Goal: Transaction & Acquisition: Obtain resource

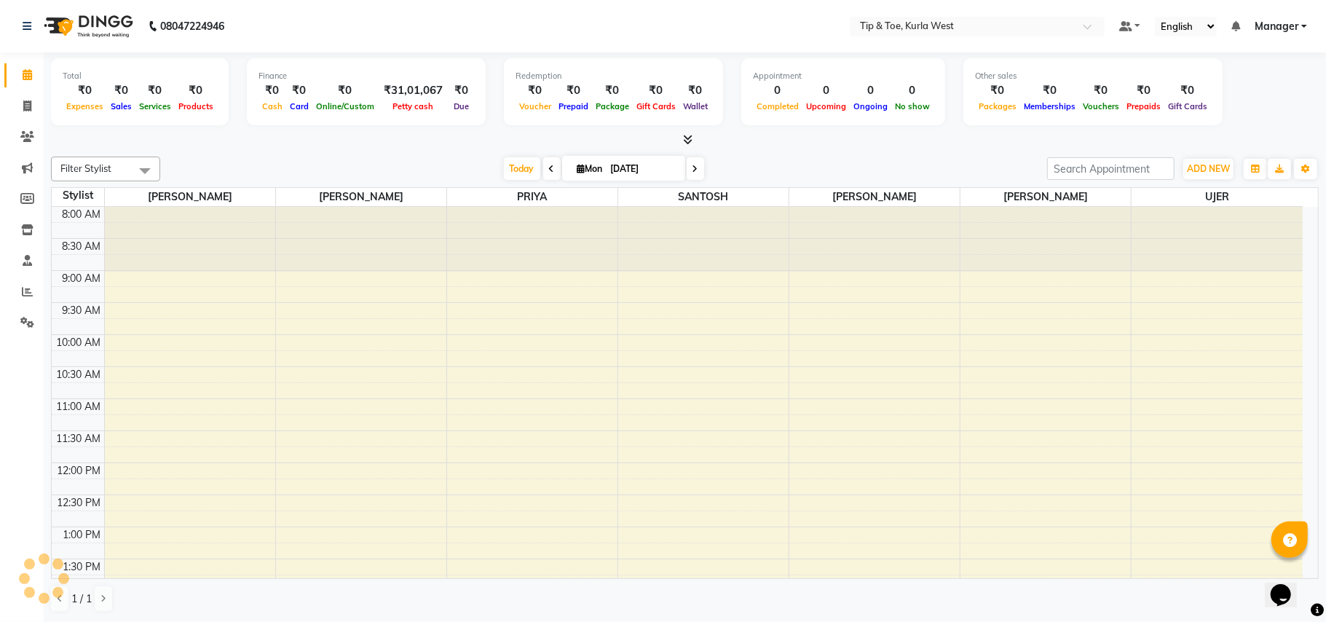
scroll to position [473, 0]
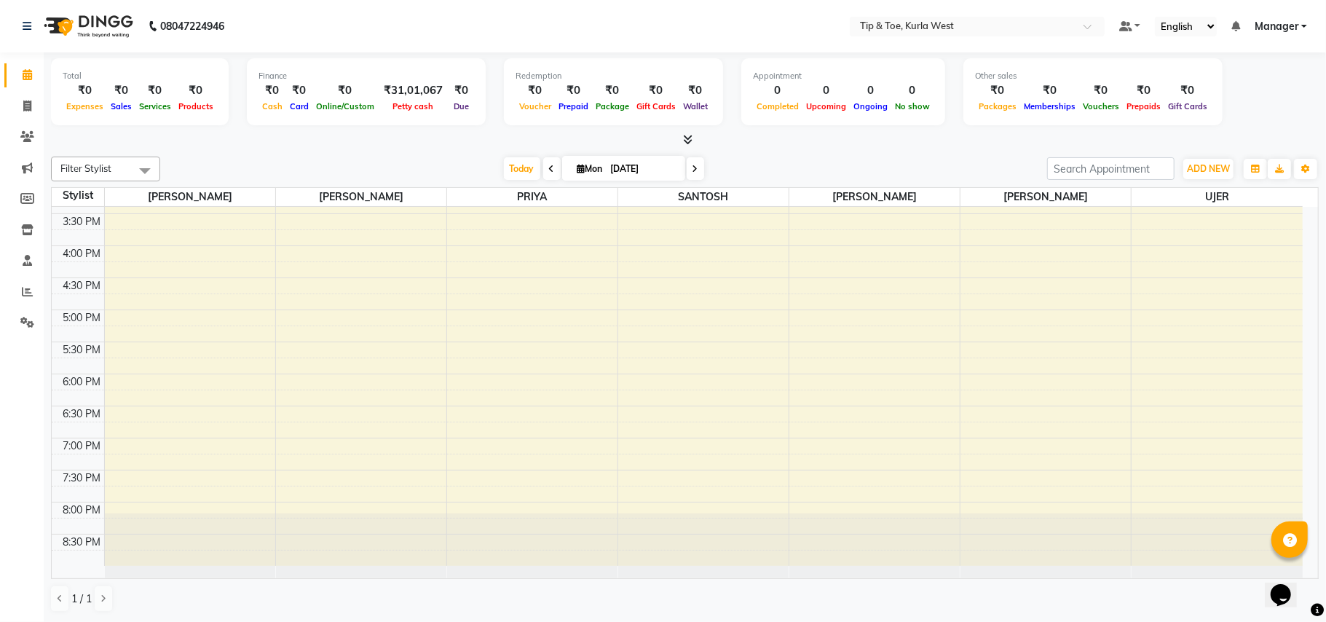
click at [152, 317] on div "8:00 AM 8:30 AM 9:00 AM 9:30 AM 10:00 AM 10:30 AM 11:00 AM 11:30 AM 12:00 PM 12…" at bounding box center [677, 150] width 1251 height 832
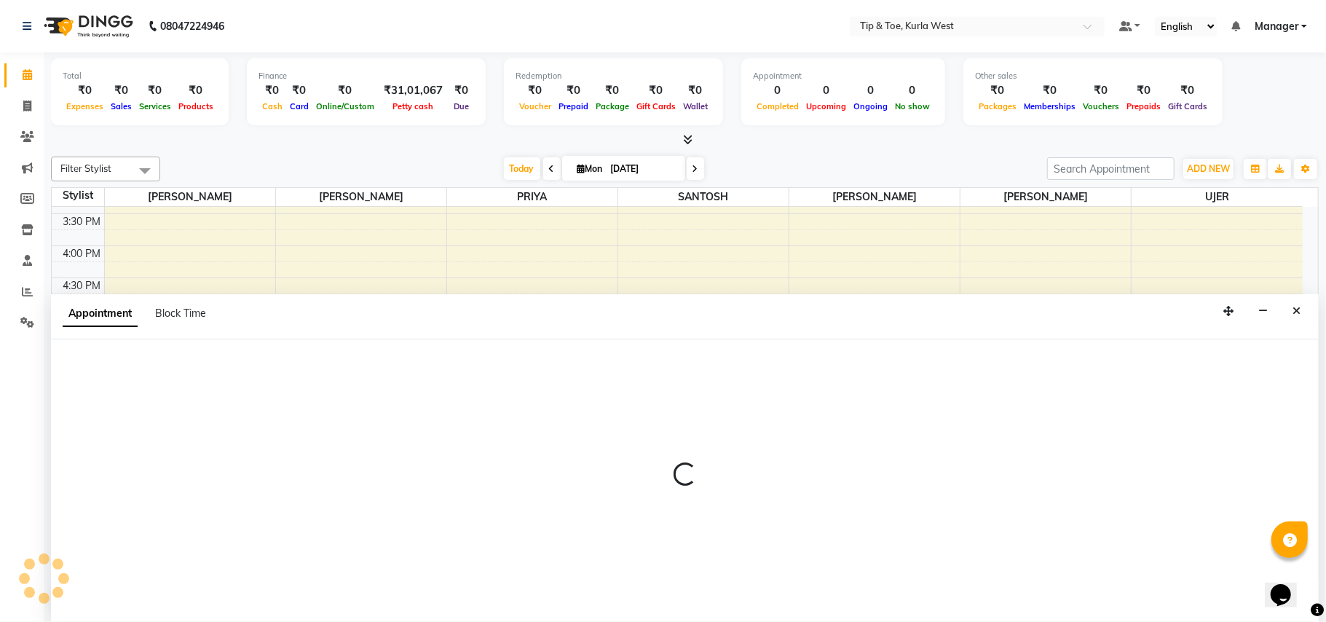
select select "42756"
select select "tentative"
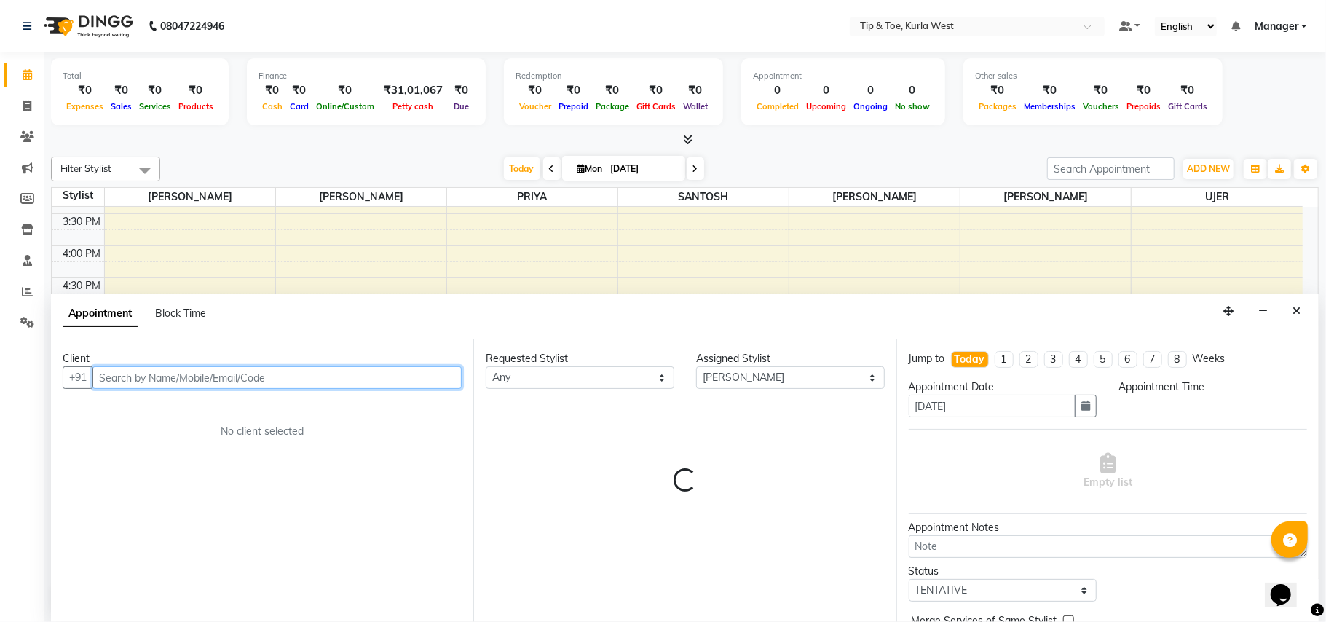
select select "1005"
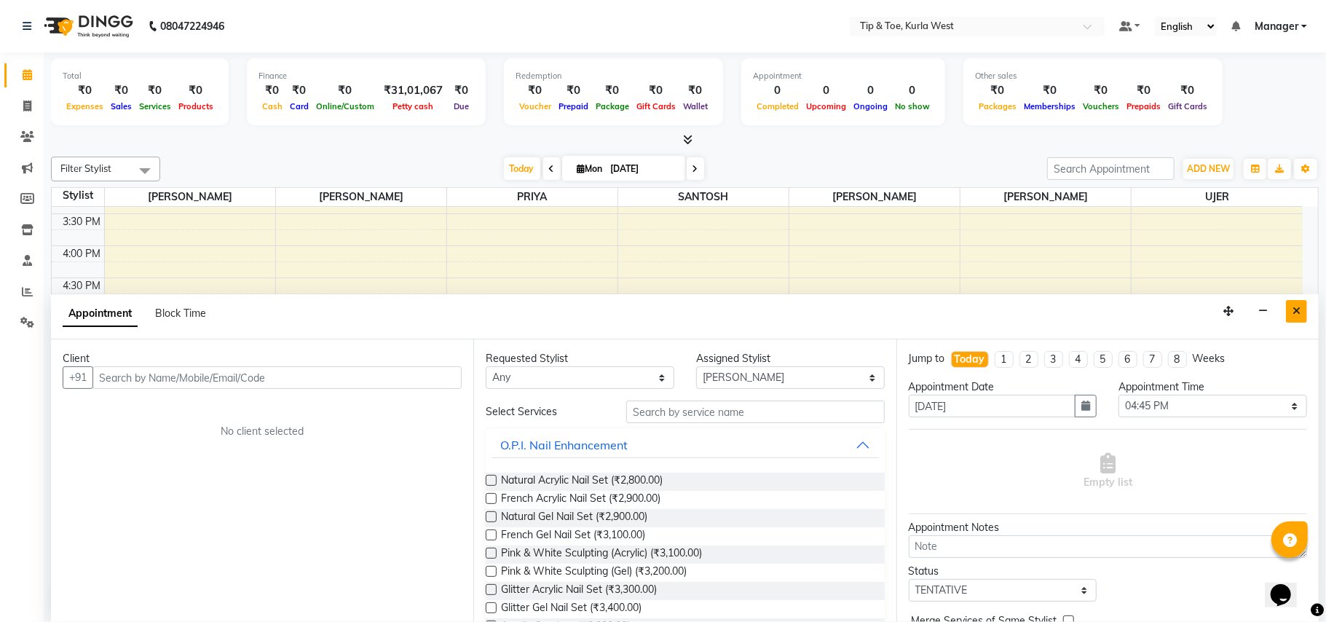
click at [1297, 310] on icon "Close" at bounding box center [1296, 311] width 8 height 10
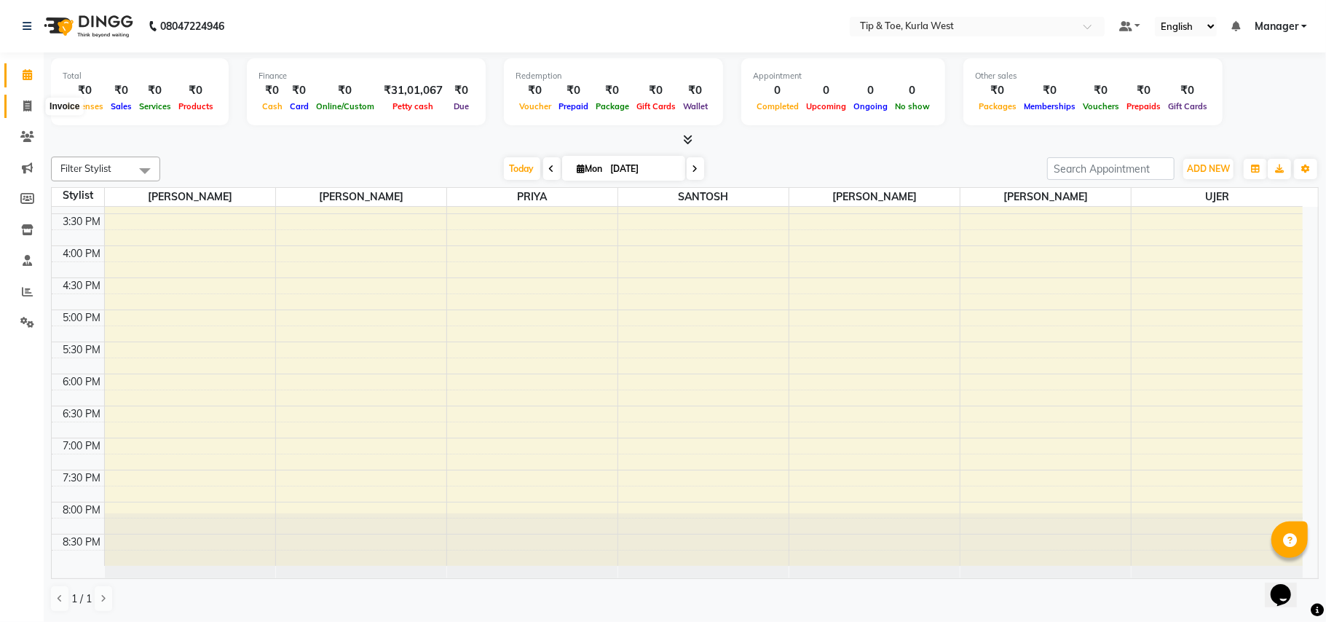
click at [36, 106] on span at bounding box center [27, 106] width 25 height 17
select select "service"
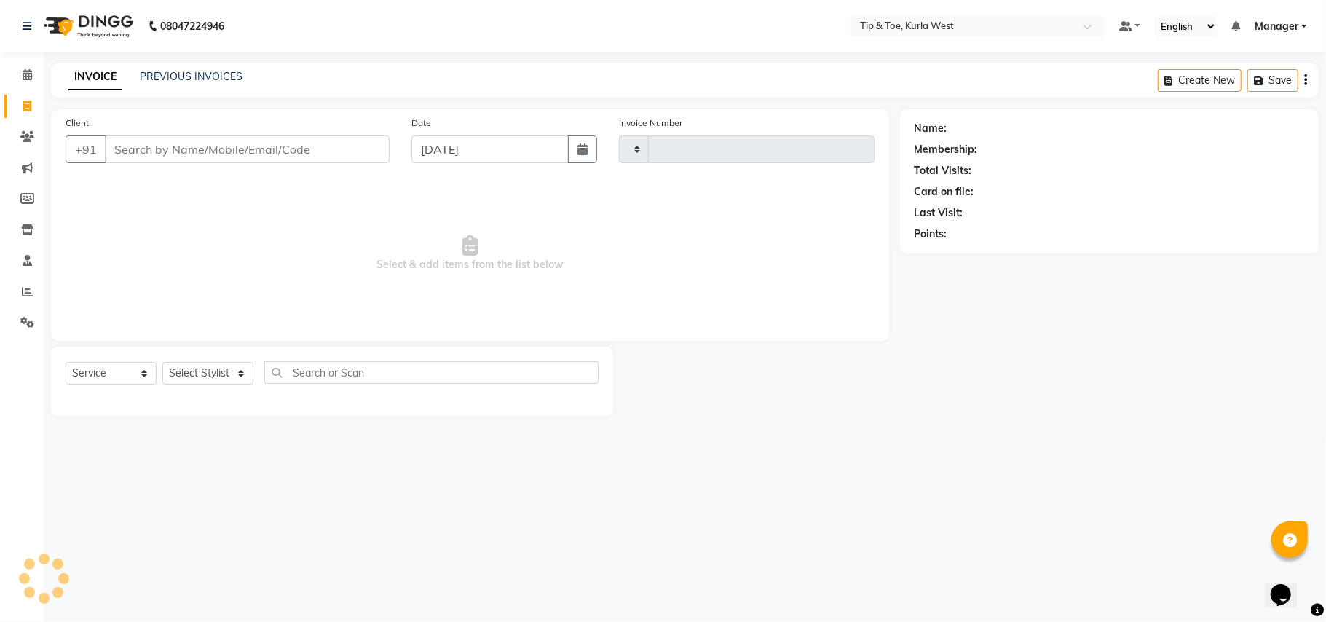
type input "1806"
select select "5986"
click at [1306, 80] on icon "button" at bounding box center [1305, 80] width 3 height 1
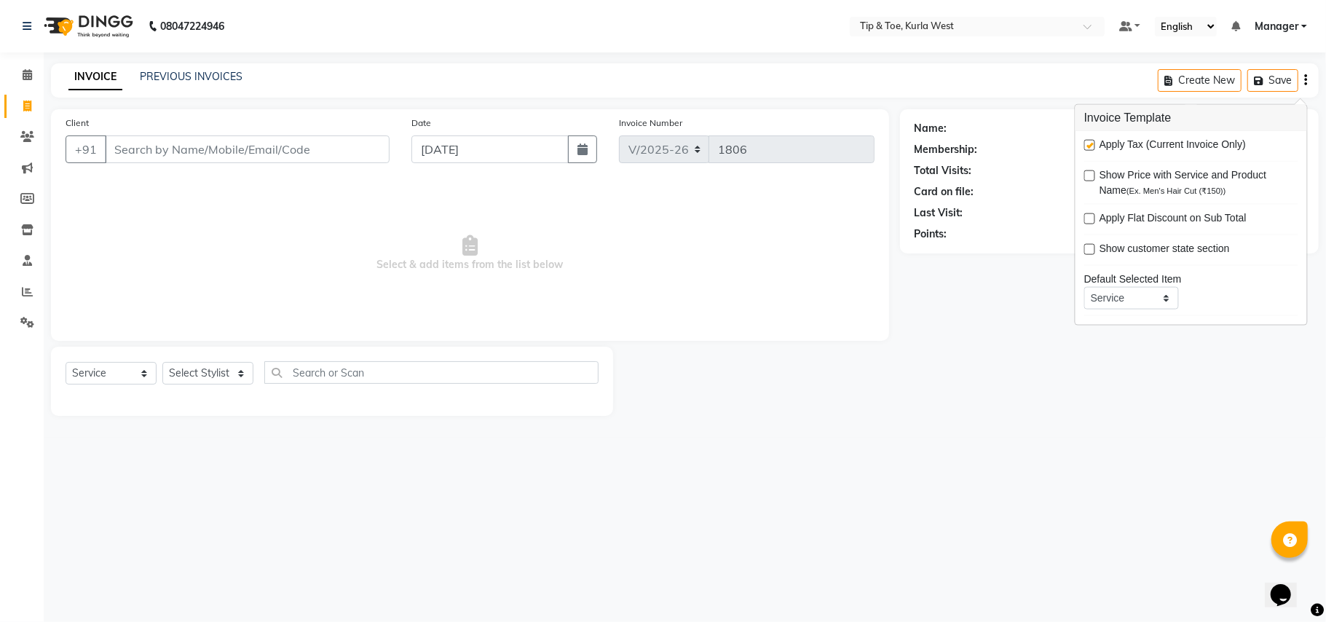
click at [1034, 370] on div "Name: Membership: Total Visits: Card on file: Last Visit: Points:" at bounding box center [1114, 262] width 429 height 306
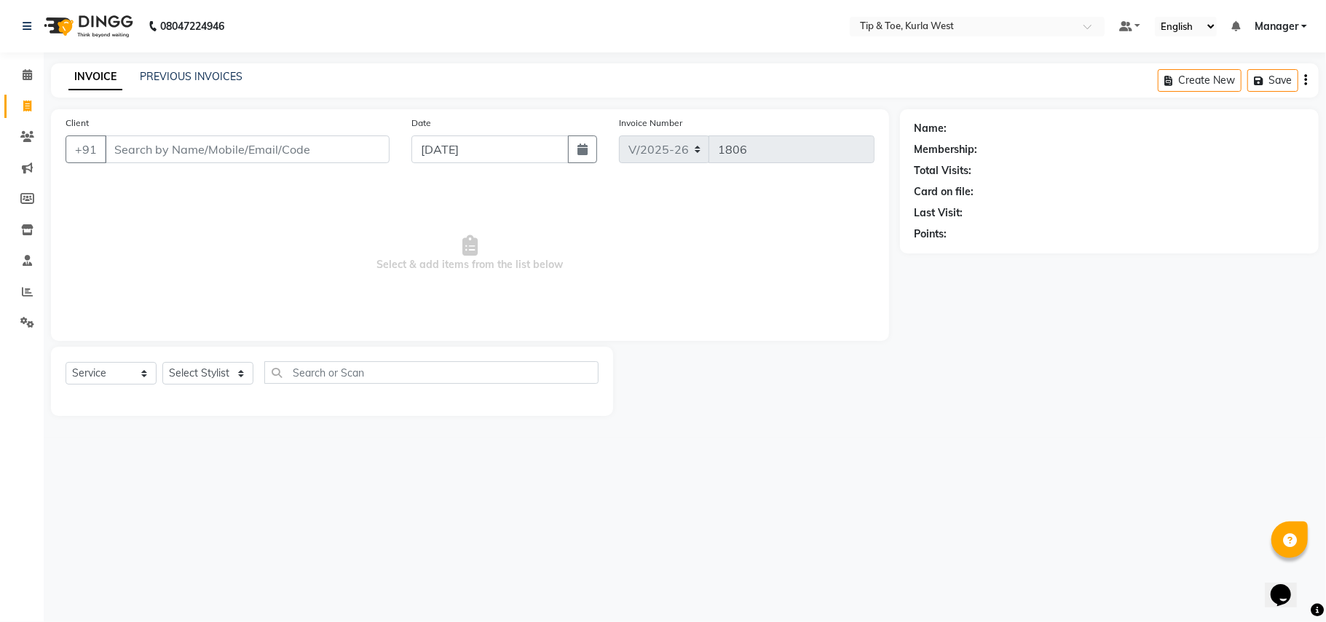
click at [1309, 82] on div "Create New Save" at bounding box center [1237, 80] width 161 height 34
click at [181, 76] on link "PREVIOUS INVOICES" at bounding box center [191, 76] width 103 height 13
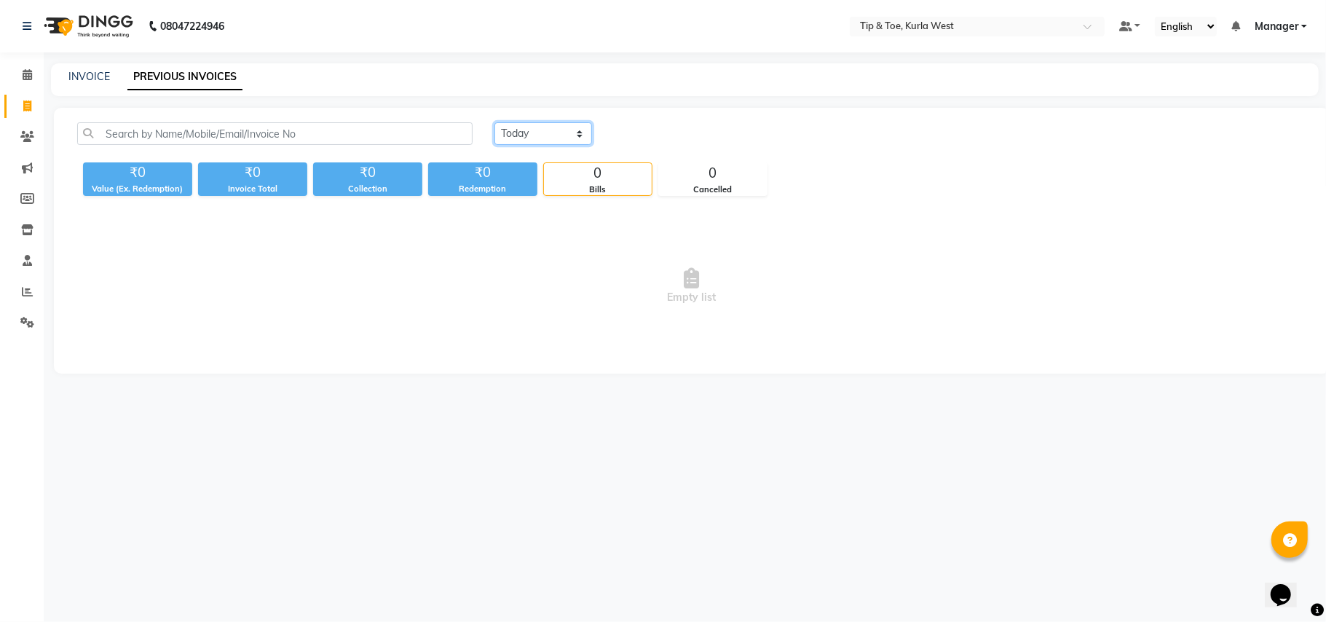
click at [524, 131] on select "Today Yesterday Custom Range" at bounding box center [543, 133] width 98 height 23
select select "yesterday"
click at [494, 122] on select "Today Yesterday Custom Range" at bounding box center [543, 133] width 98 height 23
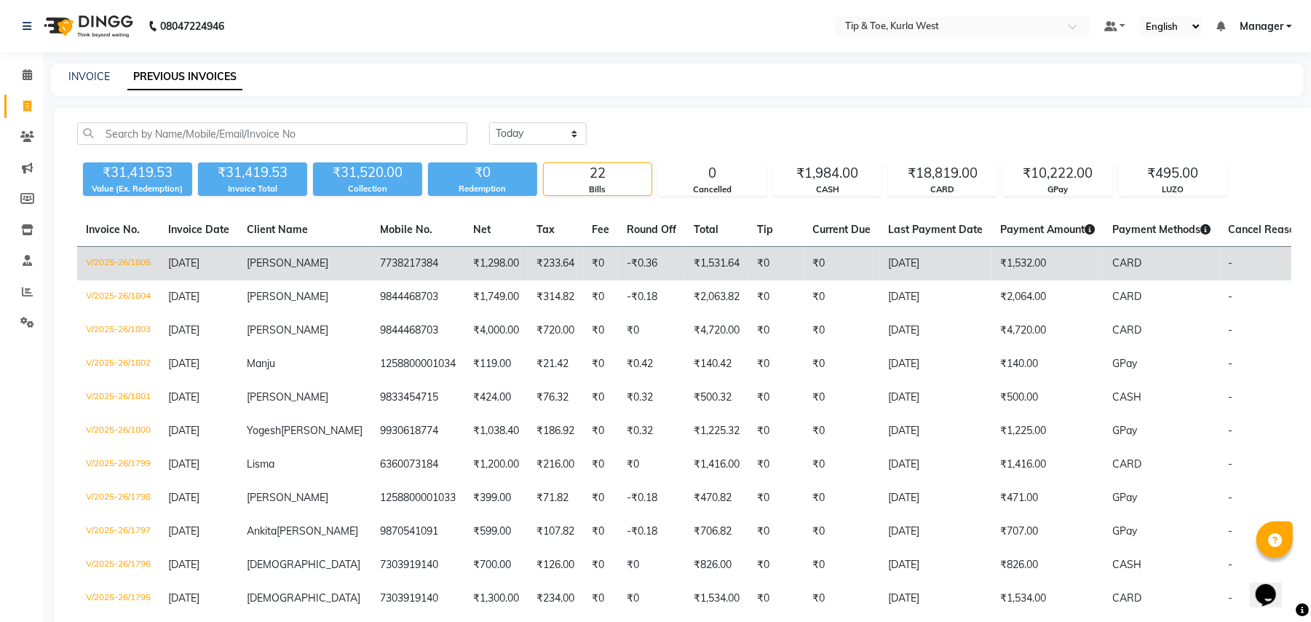
click at [618, 259] on td "-₹0.36" at bounding box center [651, 264] width 67 height 34
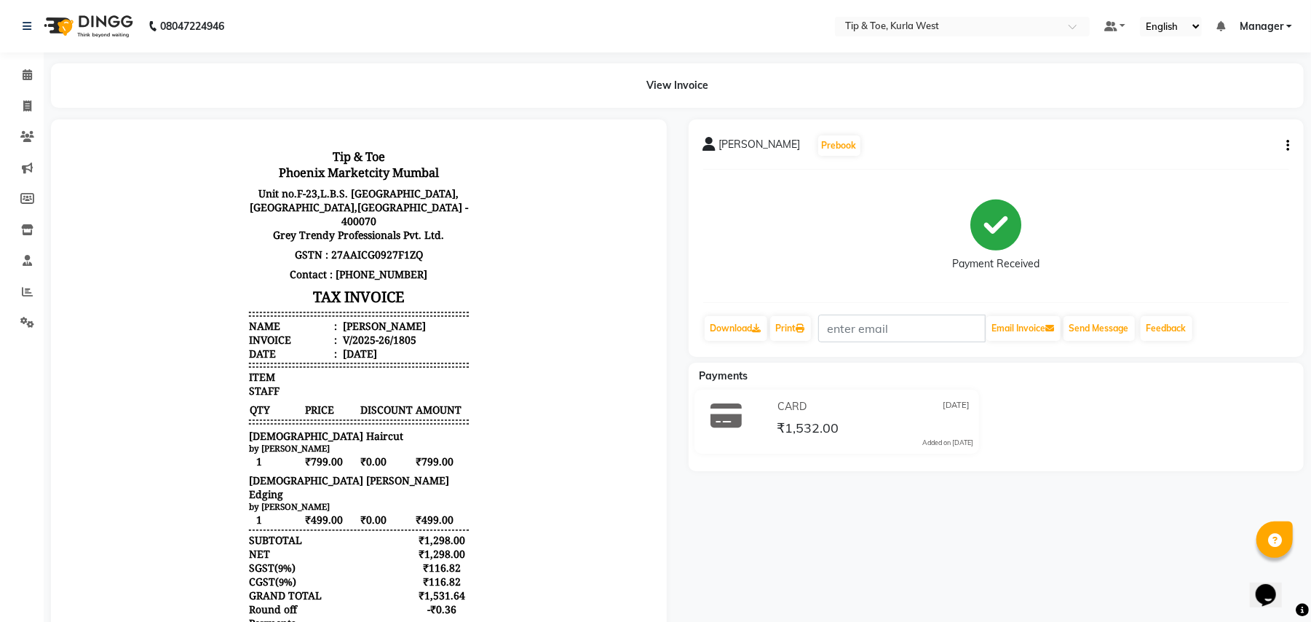
click at [1284, 143] on button "button" at bounding box center [1284, 145] width 9 height 15
click at [1253, 134] on div "Split Service Amount" at bounding box center [1215, 136] width 100 height 18
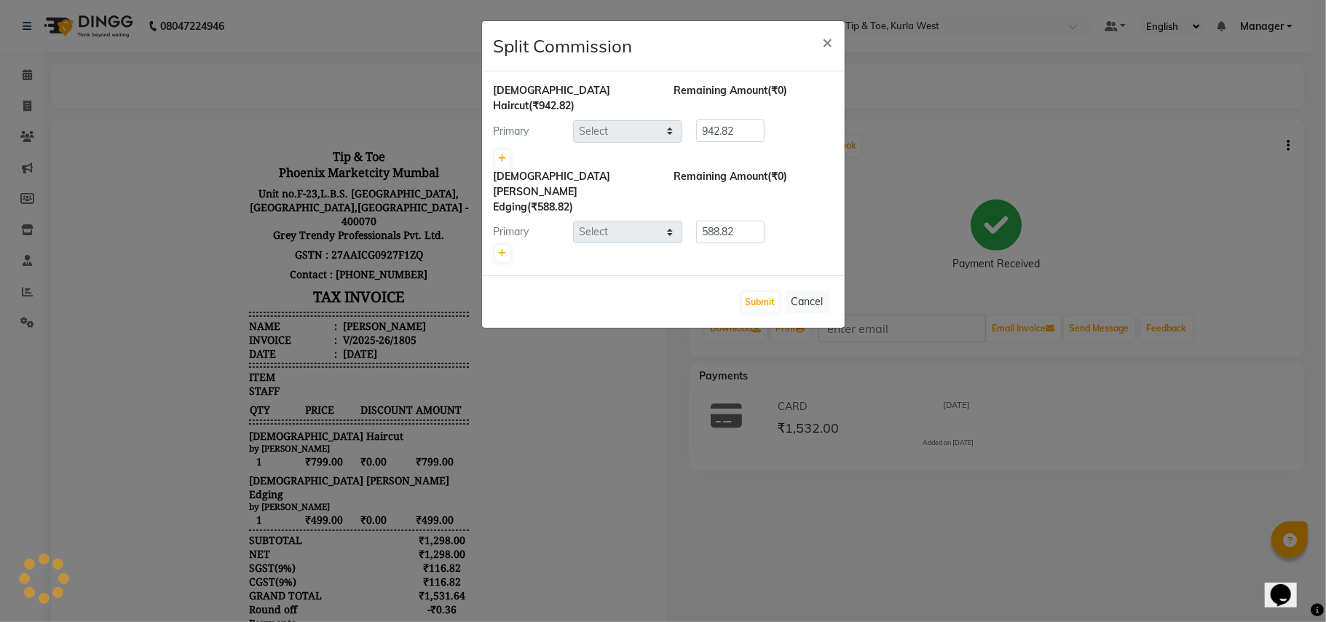
select select "80571"
click at [836, 39] on button "×" at bounding box center [827, 41] width 33 height 41
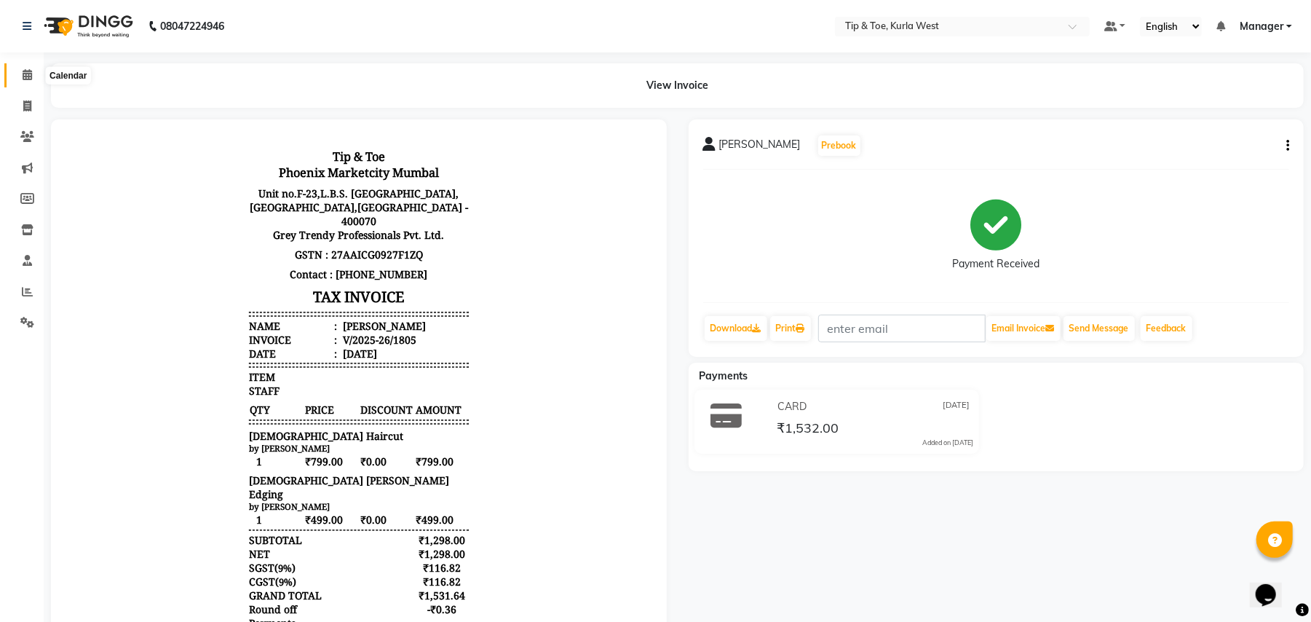
click at [23, 71] on icon at bounding box center [27, 74] width 9 height 11
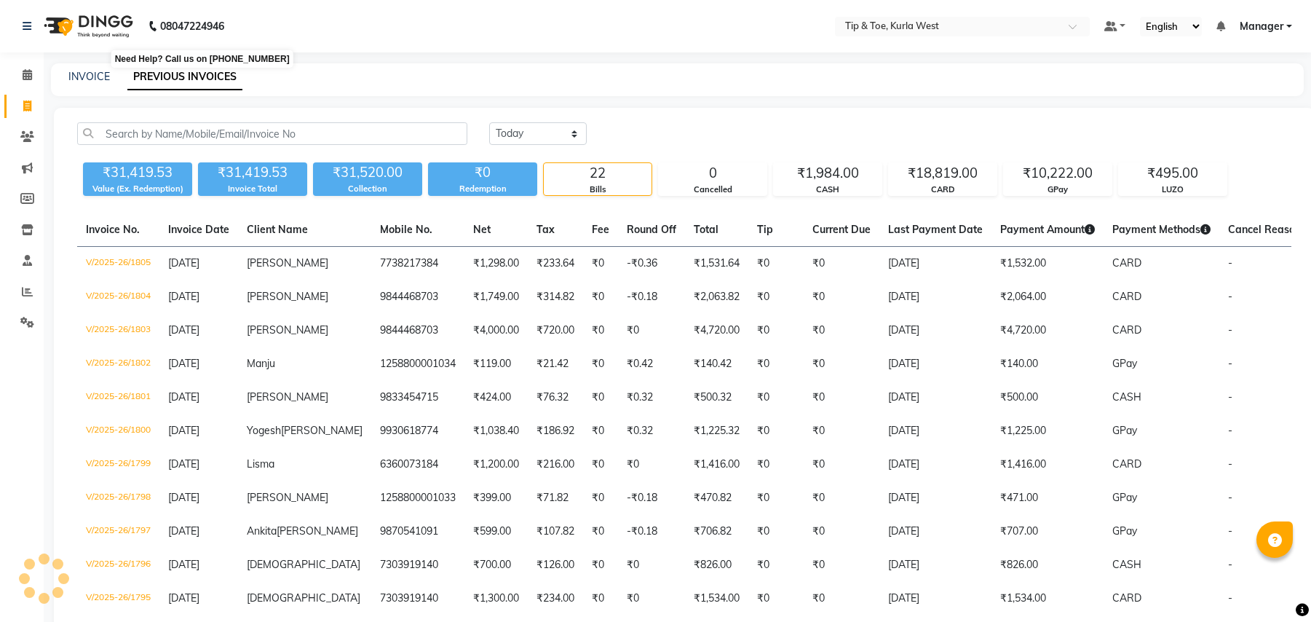
select select "[DATE]"
click at [25, 74] on icon at bounding box center [27, 74] width 9 height 11
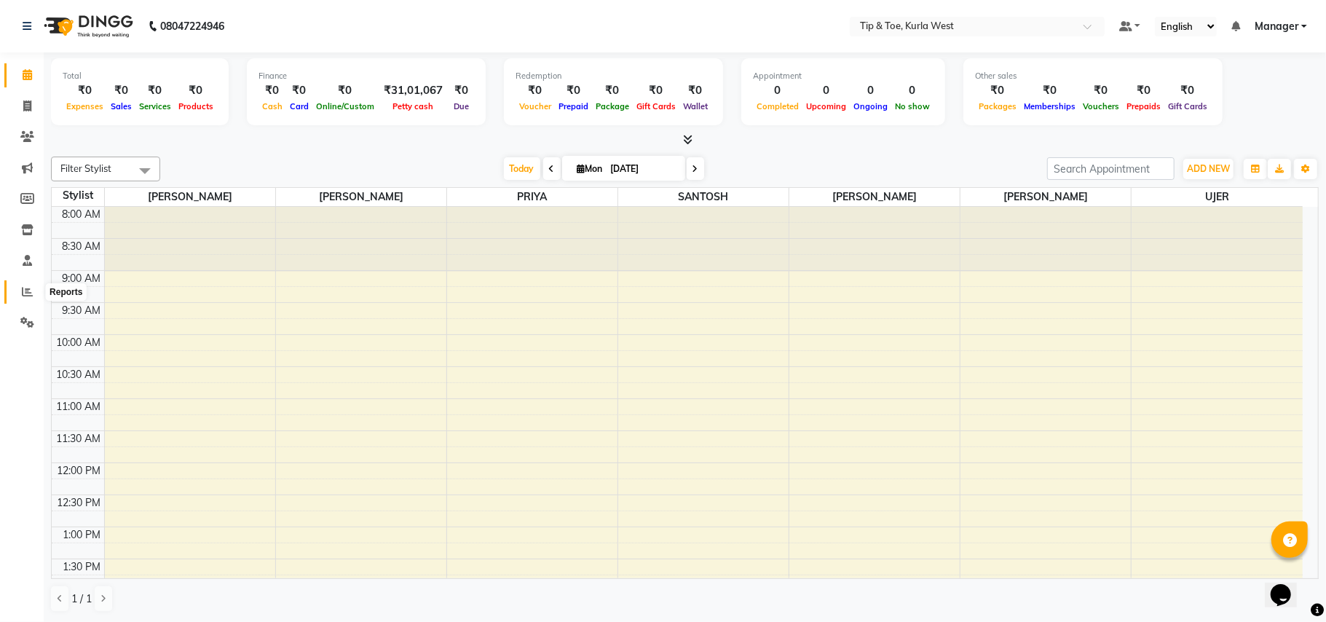
click at [28, 288] on icon at bounding box center [27, 291] width 11 height 11
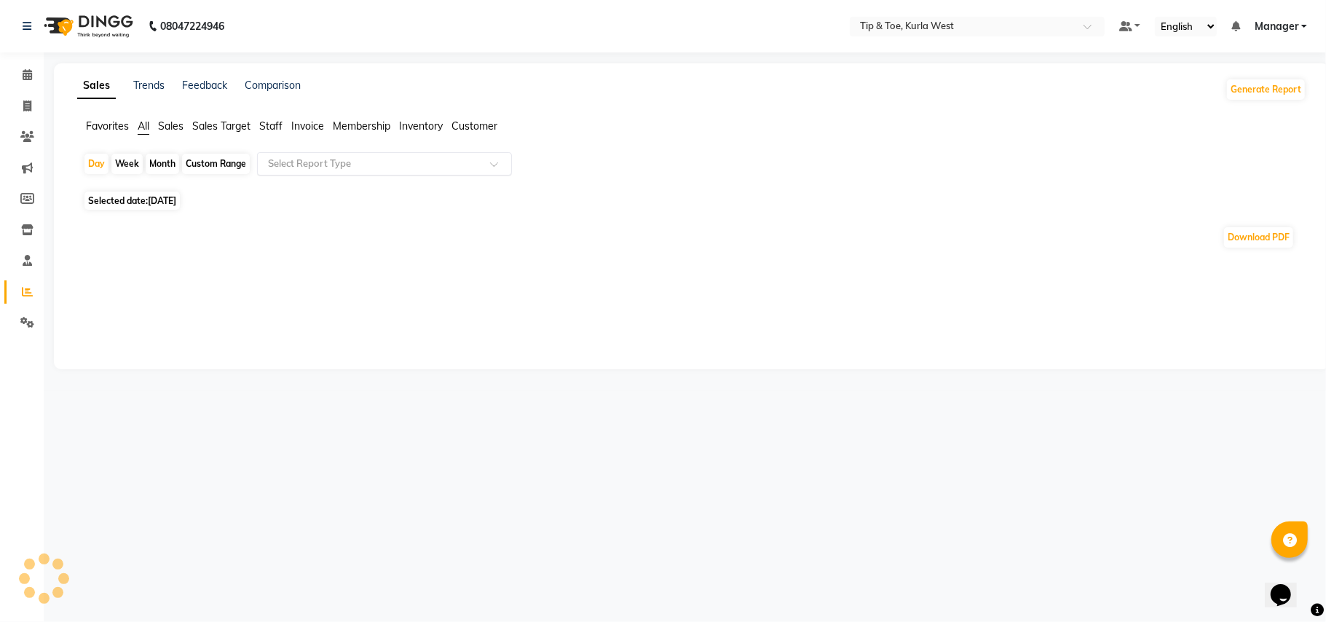
click at [287, 161] on input "text" at bounding box center [370, 164] width 210 height 15
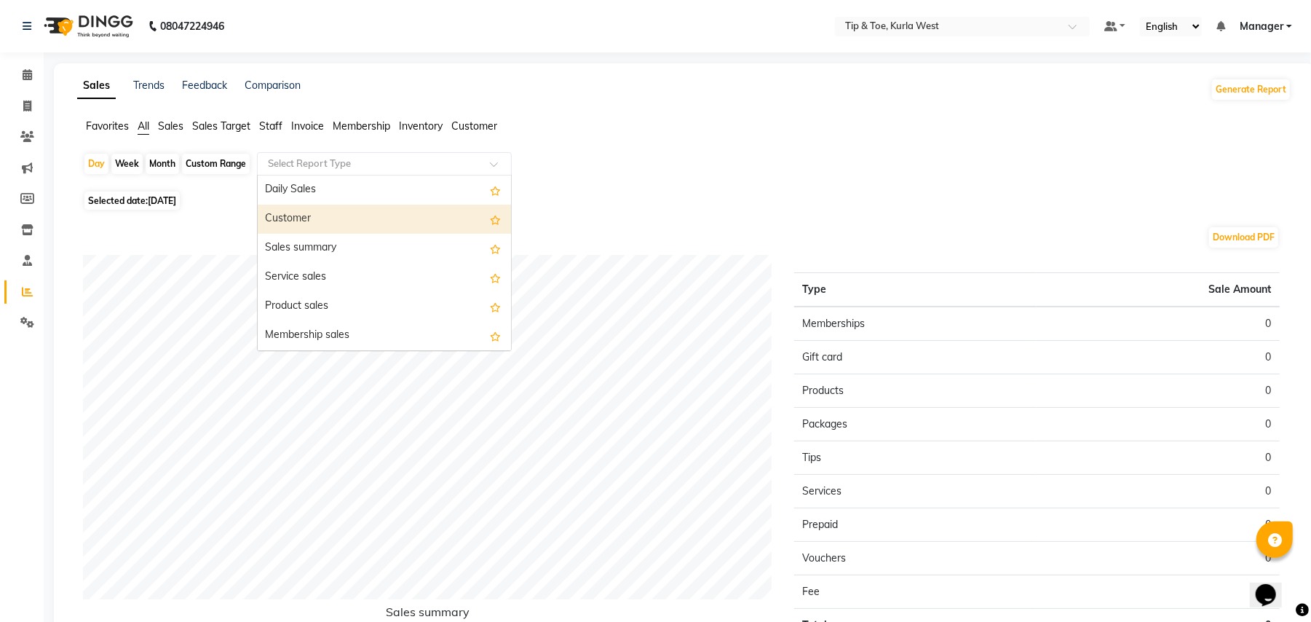
click at [314, 219] on div "Customer" at bounding box center [384, 219] width 253 height 29
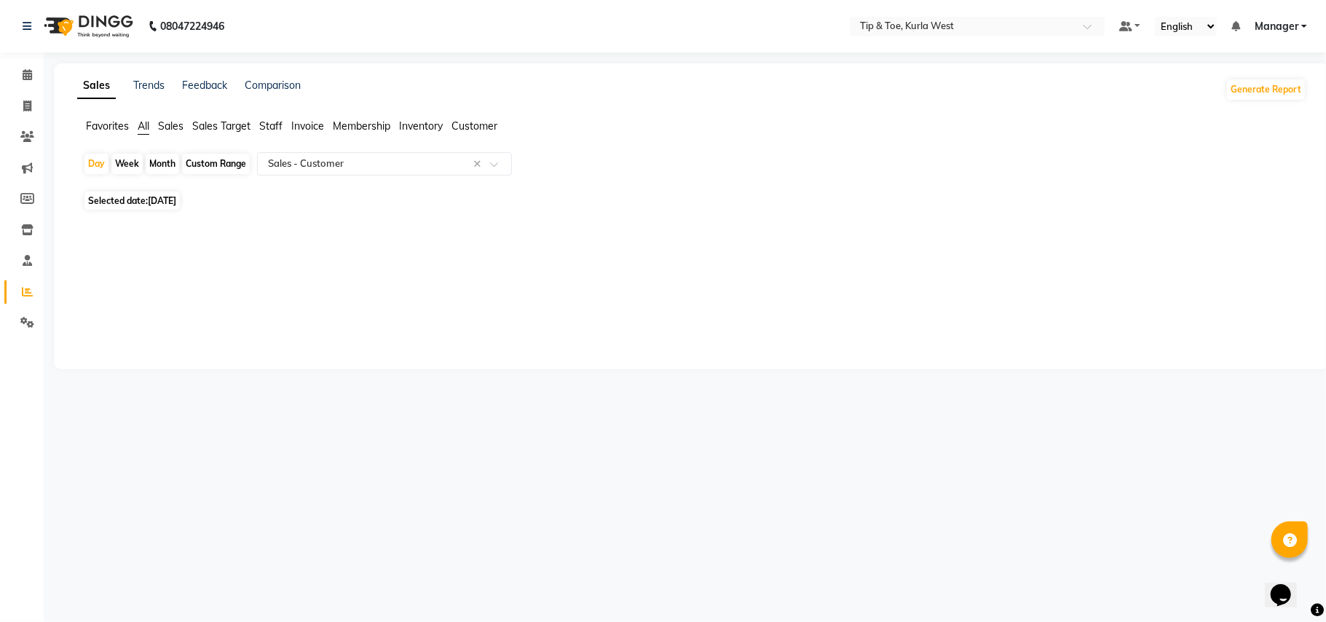
click at [220, 170] on div "Custom Range" at bounding box center [216, 164] width 68 height 20
select select "9"
select select "2025"
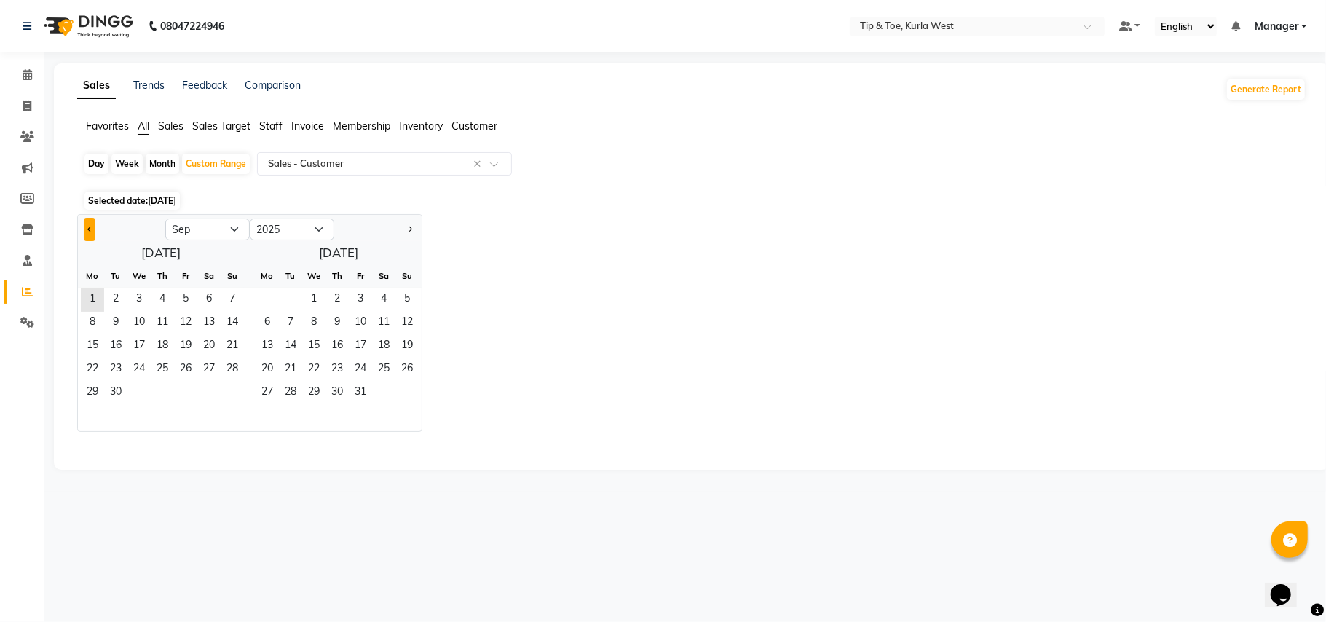
click at [90, 221] on button "Previous month" at bounding box center [90, 229] width 12 height 23
select select "8"
click at [181, 293] on span "1" at bounding box center [185, 299] width 23 height 23
click at [242, 388] on span "31" at bounding box center [232, 392] width 23 height 23
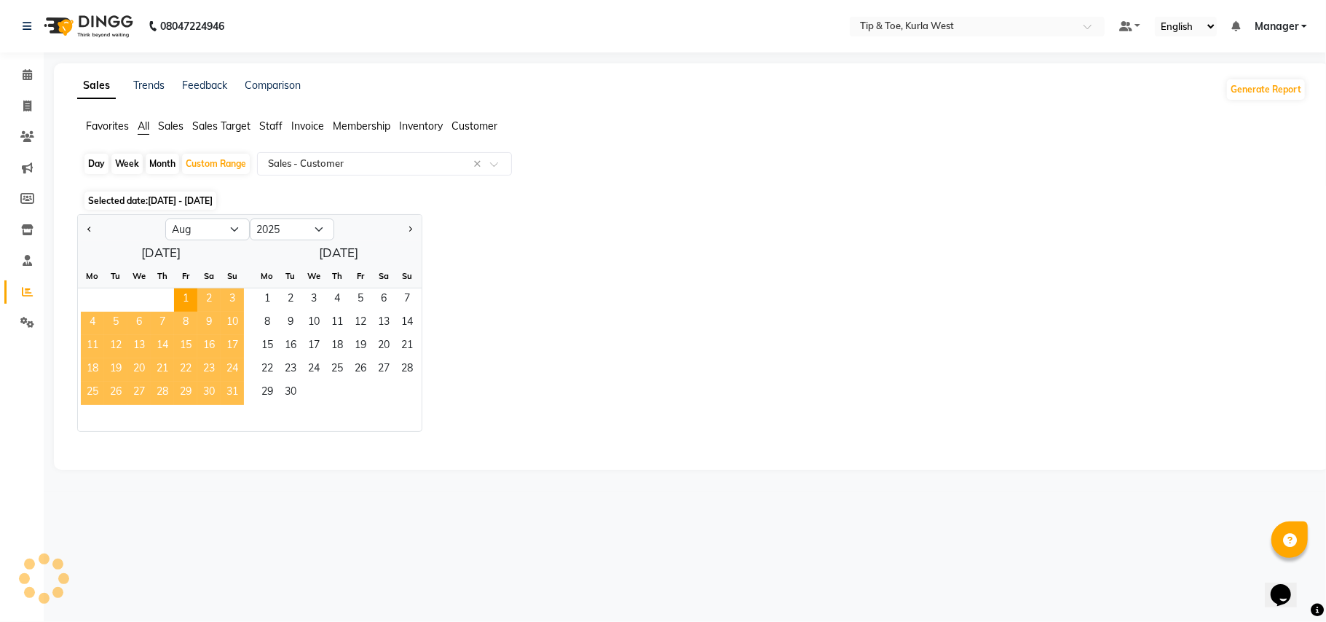
select select "full_report"
select select "csv"
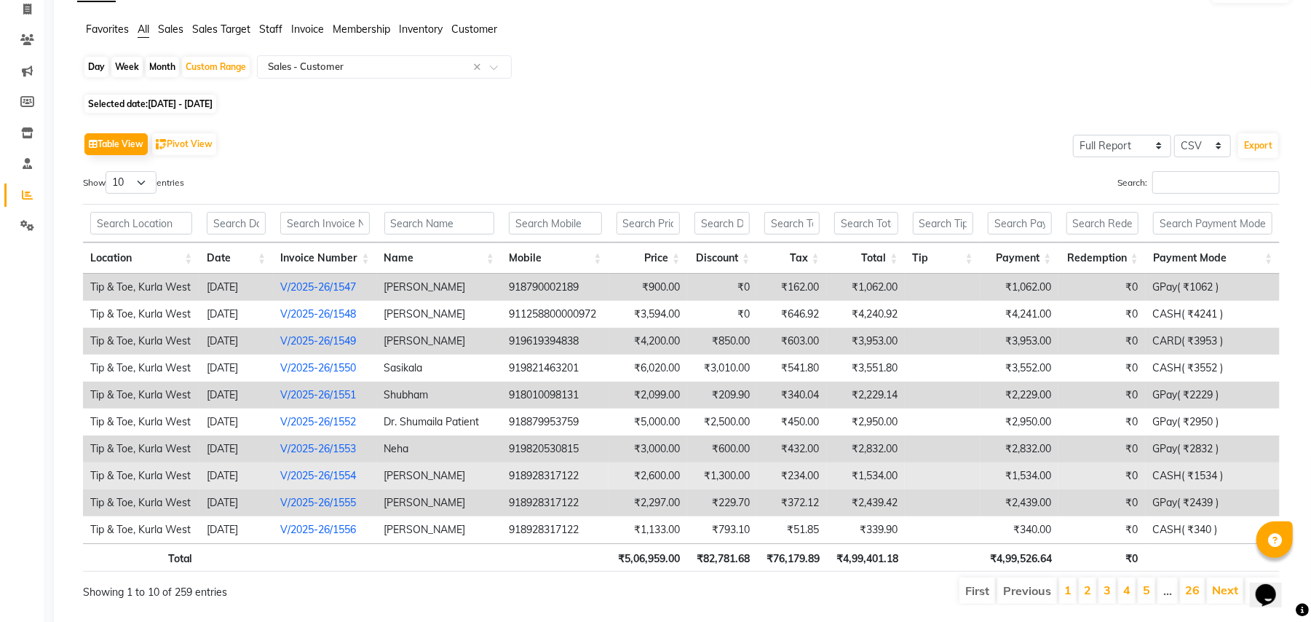
scroll to position [146, 0]
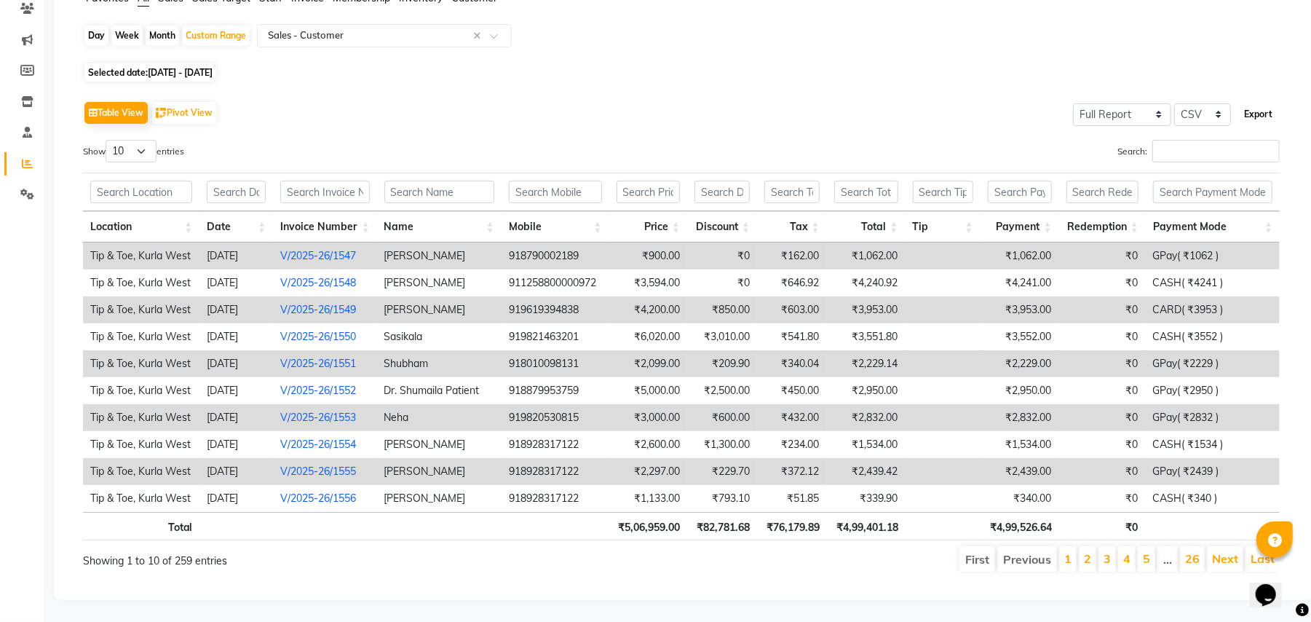
click at [1250, 102] on button "Export" at bounding box center [1258, 114] width 40 height 25
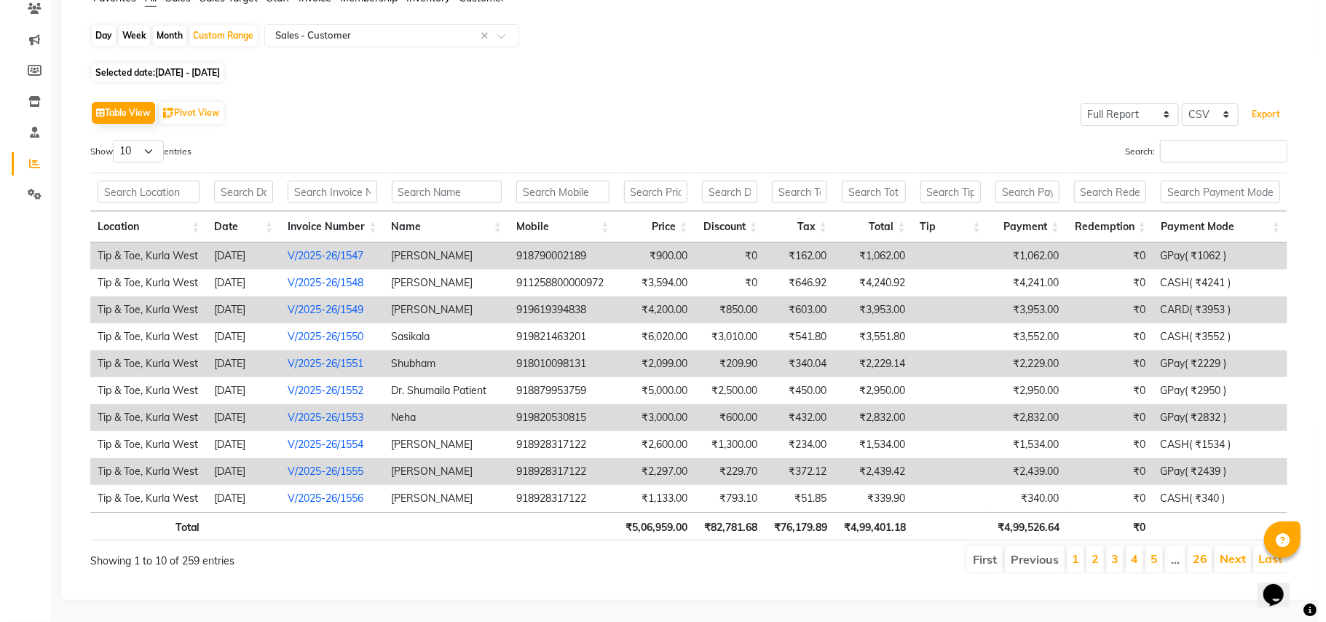
scroll to position [0, 0]
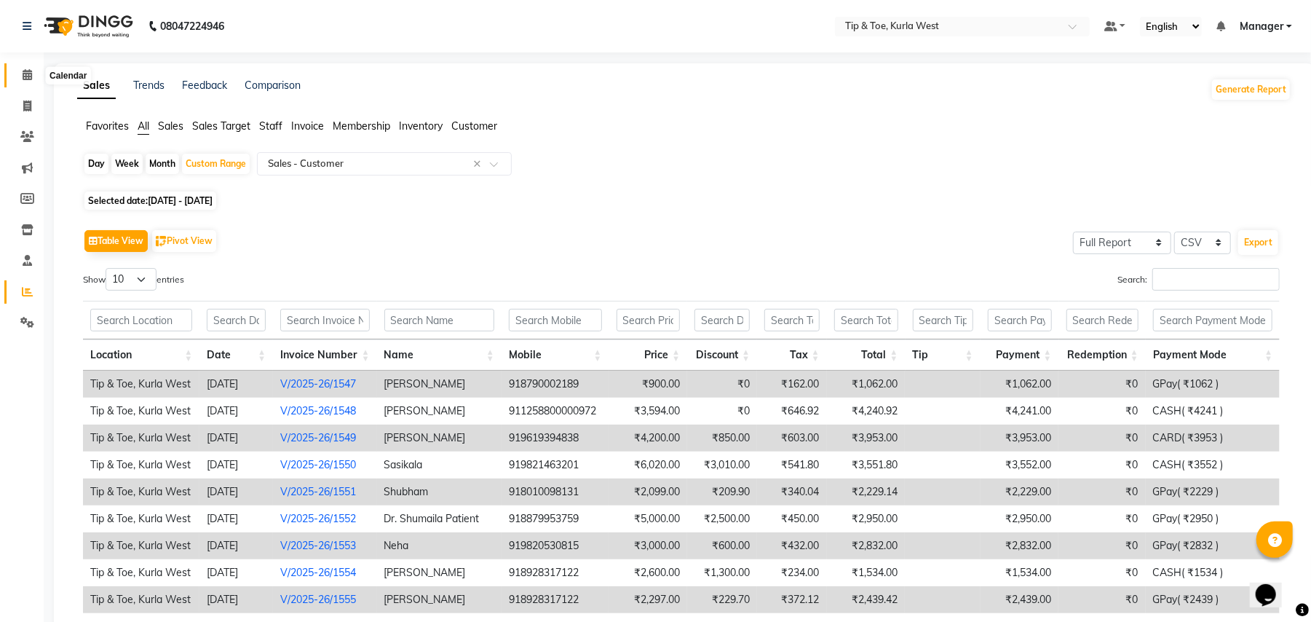
click at [25, 73] on icon at bounding box center [27, 74] width 9 height 11
